Goal: Information Seeking & Learning: Learn about a topic

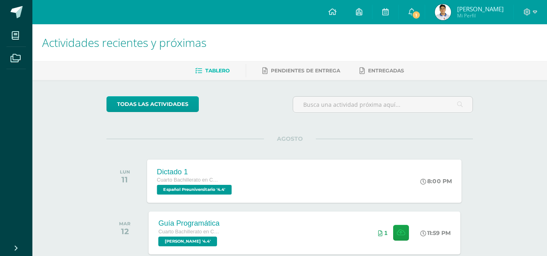
click at [269, 178] on div "Dictado 1 Cuarto Bachillerato en Ciencias y Letras Español Preuniversitario '4.…" at bounding box center [304, 181] width 315 height 43
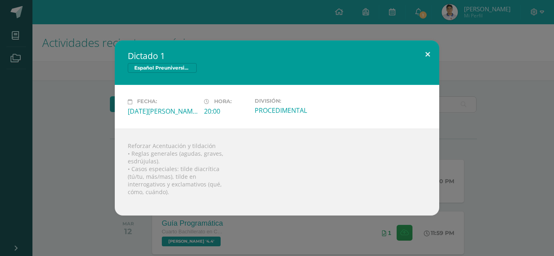
click at [425, 50] on button at bounding box center [427, 55] width 23 height 28
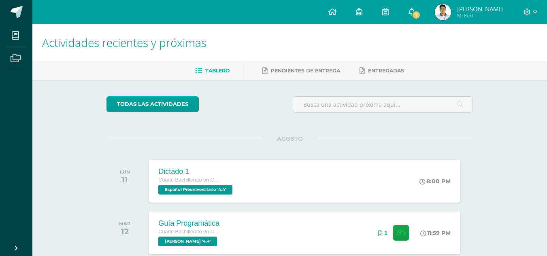
click at [418, 15] on span "1" at bounding box center [416, 15] width 9 height 9
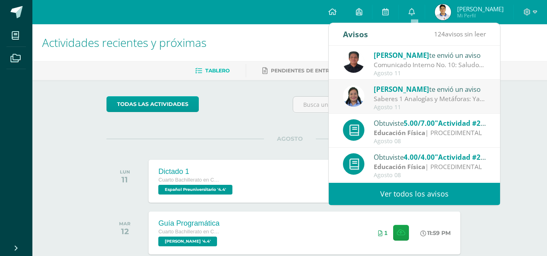
click at [389, 89] on span "[PERSON_NAME]" at bounding box center [402, 89] width 56 height 9
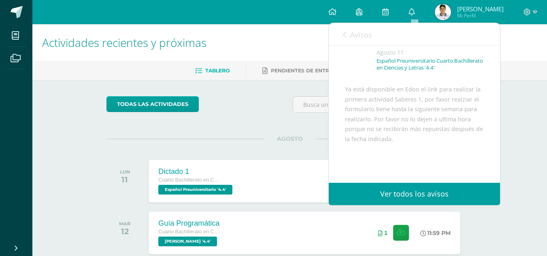
scroll to position [41, 0]
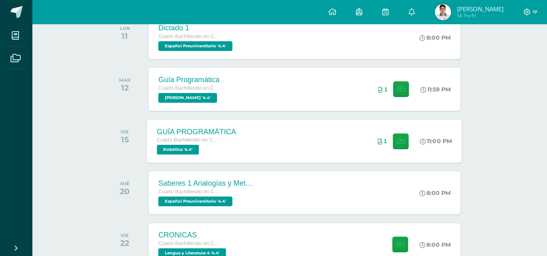
scroll to position [144, 0]
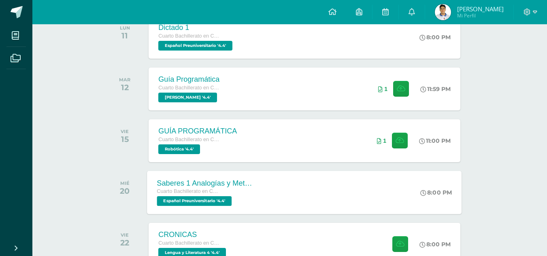
click at [277, 205] on div "Saberes 1 Analogías y Metáforas Cuarto Bachillerato en Ciencias y Letras Españo…" at bounding box center [304, 192] width 315 height 43
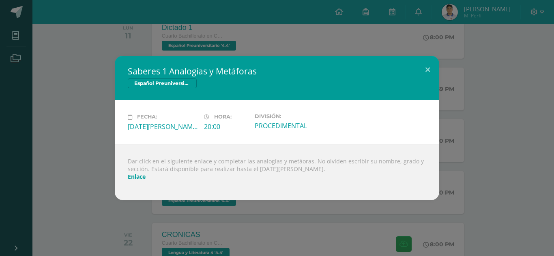
click at [141, 179] on link "Enlace" at bounding box center [137, 177] width 18 height 8
click at [294, 28] on div "Saberes 1 Analogías y Metáforas Español Preuniversitario Fecha: [DATE][PERSON_N…" at bounding box center [277, 128] width 554 height 256
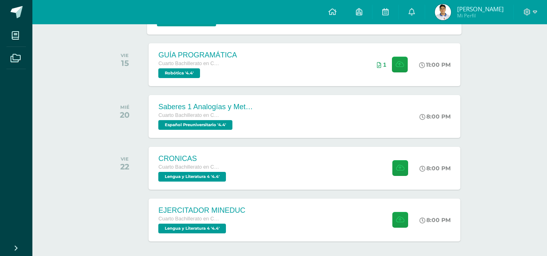
scroll to position [0, 0]
